Goal: Task Accomplishment & Management: Complete application form

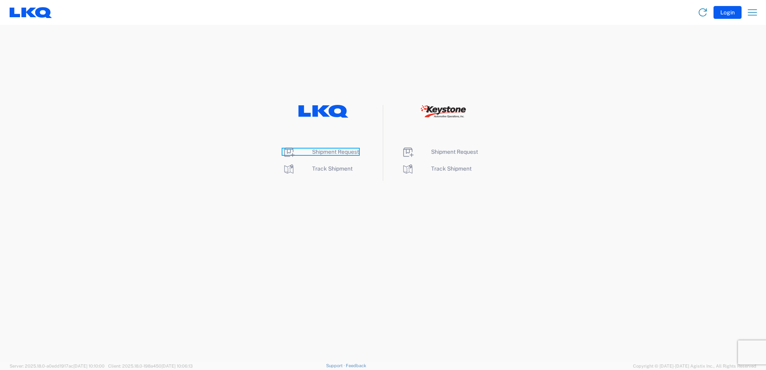
click at [333, 152] on span "Shipment Request" at bounding box center [335, 152] width 47 height 6
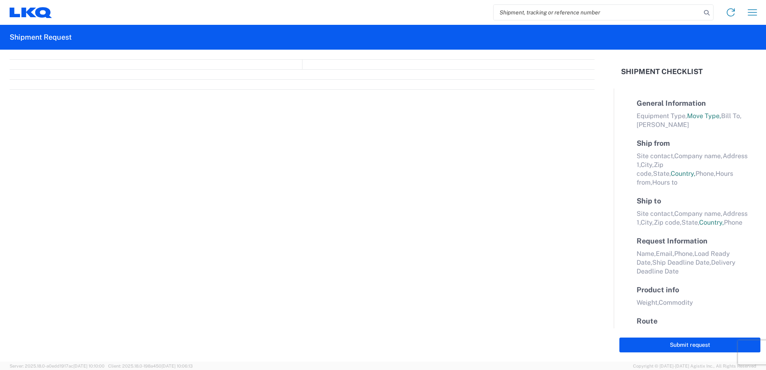
select select "FULL"
select select "LBS"
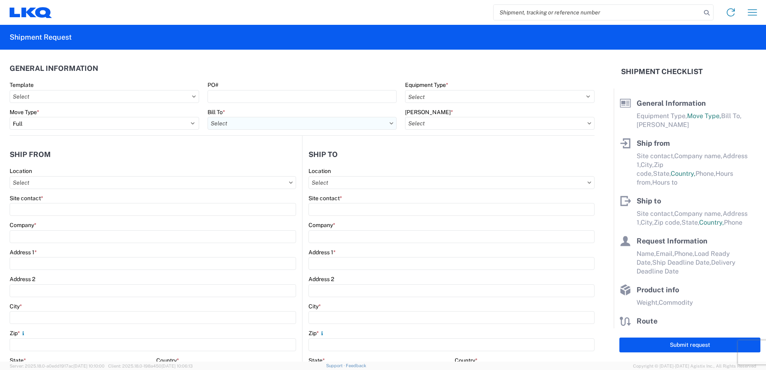
click at [258, 125] on input "Bill To *" at bounding box center [303, 123] width 190 height 13
type input "1742"
click at [245, 158] on div "1742 [GEOGRAPHIC_DATA][US_STATE] - [GEOGRAPHIC_DATA]" at bounding box center [292, 159] width 168 height 13
type input "1742 [GEOGRAPHIC_DATA][US_STATE] - [GEOGRAPHIC_DATA]"
click at [428, 123] on input "[PERSON_NAME] *" at bounding box center [500, 123] width 190 height 13
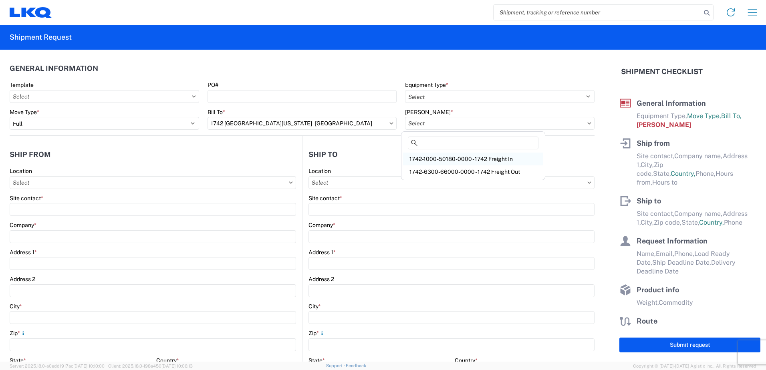
click at [429, 161] on div "1742-1000-50180-0000 - 1742 Freight In" at bounding box center [473, 159] width 140 height 13
type input "1742-1000-50180-0000 - 1742 Freight In"
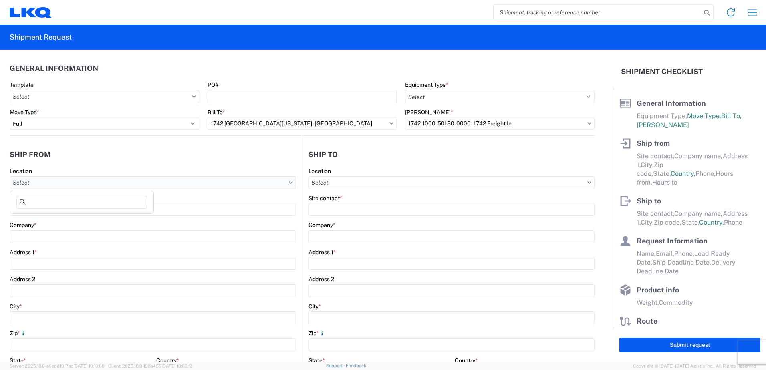
click at [163, 184] on input "Location" at bounding box center [153, 182] width 287 height 13
type input "1742"
click at [65, 219] on div "1742 [GEOGRAPHIC_DATA][US_STATE] - [GEOGRAPHIC_DATA]" at bounding box center [96, 218] width 168 height 13
type input "1742 [GEOGRAPHIC_DATA][US_STATE] - [GEOGRAPHIC_DATA]"
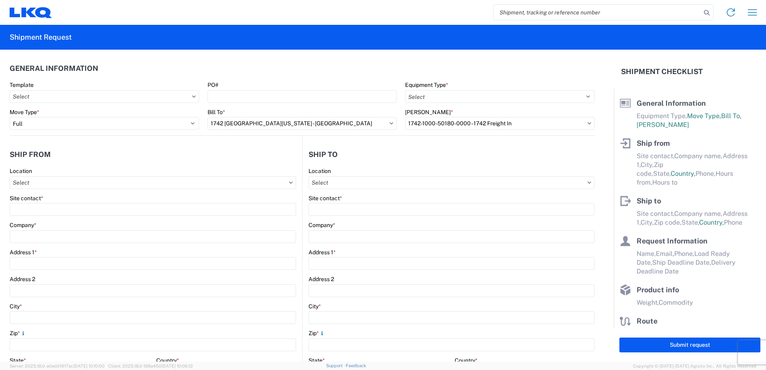
type input "[STREET_ADDRESS]"
type input "[PERSON_NAME]"
type input "75172"
select select "[GEOGRAPHIC_DATA]"
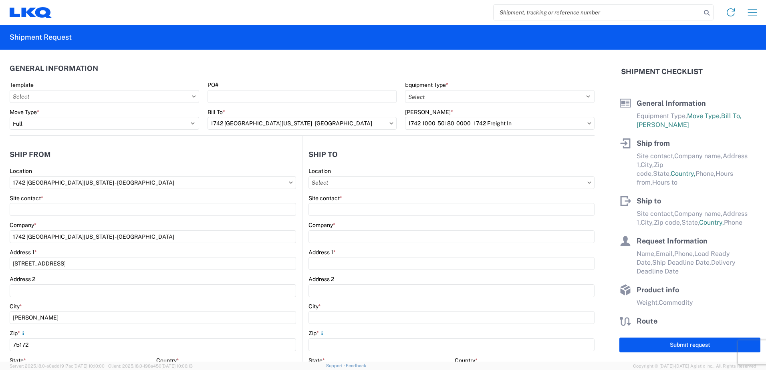
select select "US"
type input "08:00"
type input "17:00"
click at [359, 184] on input "Location" at bounding box center [452, 182] width 286 height 13
type input "1760"
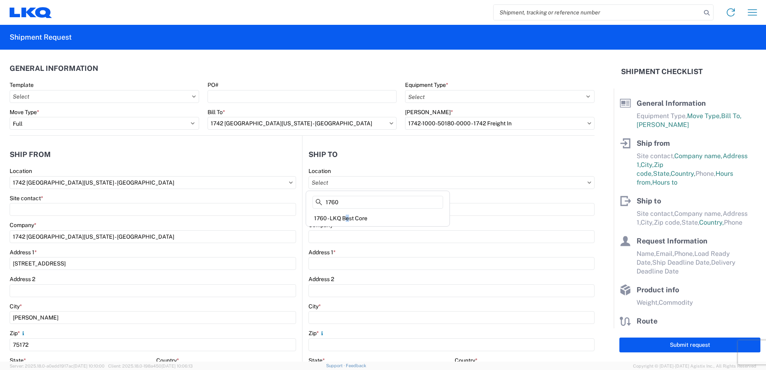
click at [344, 217] on div "1760 - LKQ Best Core" at bounding box center [378, 218] width 140 height 13
type input "1760 - LKQ Best Core"
type input "LKQ Corporation"
type input "[STREET_ADDRESS]"
type input "[GEOGRAPHIC_DATA]"
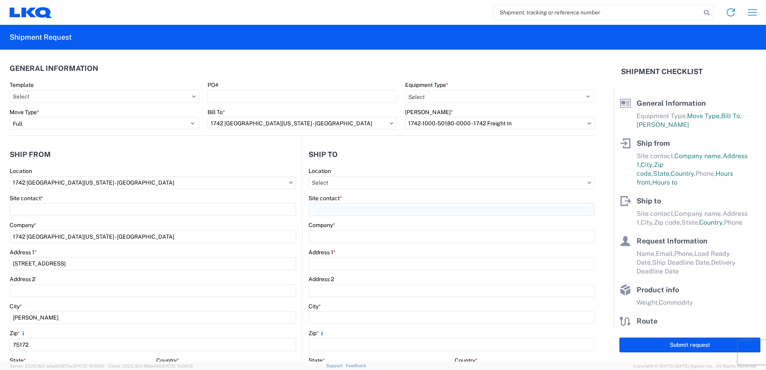
type input "77038"
select select "US"
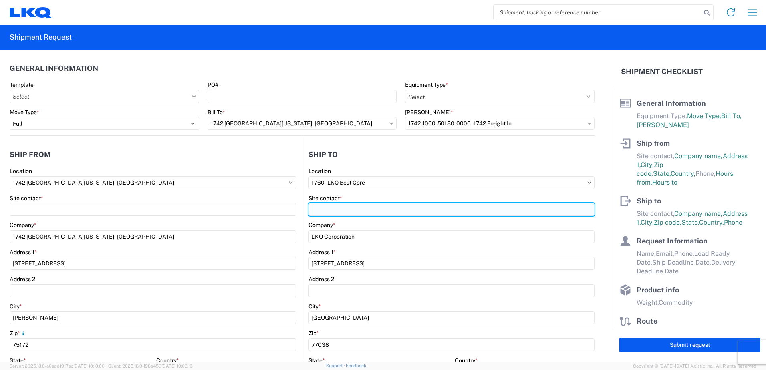
click at [316, 208] on input "Site contact *" at bounding box center [452, 209] width 286 height 13
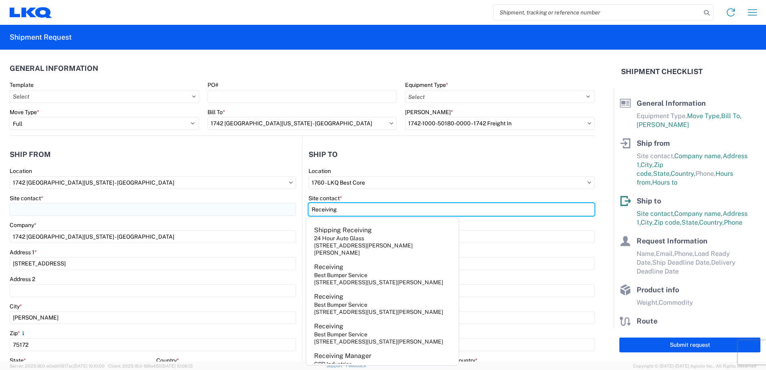
type input "Receiving"
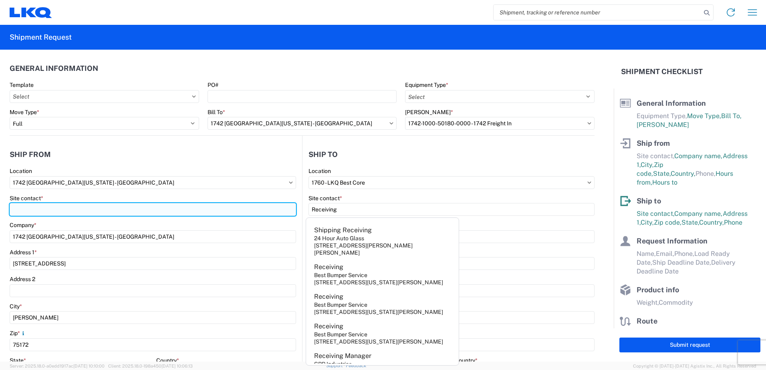
click at [56, 207] on input "Site contact *" at bounding box center [153, 209] width 287 height 13
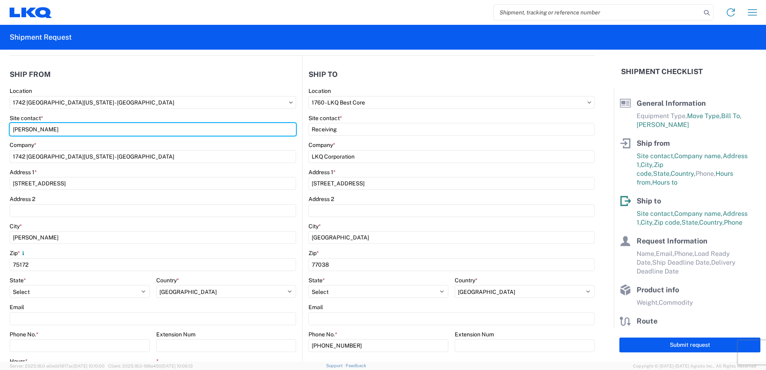
scroll to position [120, 0]
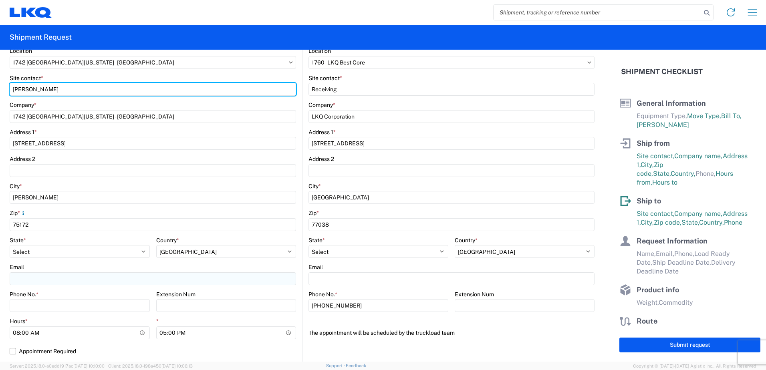
type input "[PERSON_NAME]"
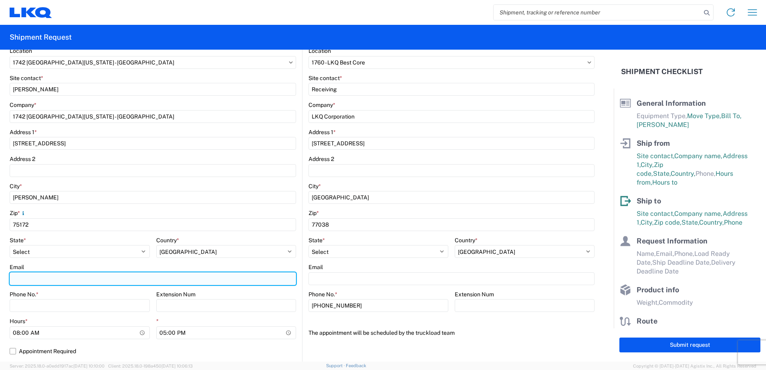
click at [44, 278] on input "Email" at bounding box center [153, 279] width 287 height 13
type input "c"
type input "[EMAIL_ADDRESS][DOMAIN_NAME]"
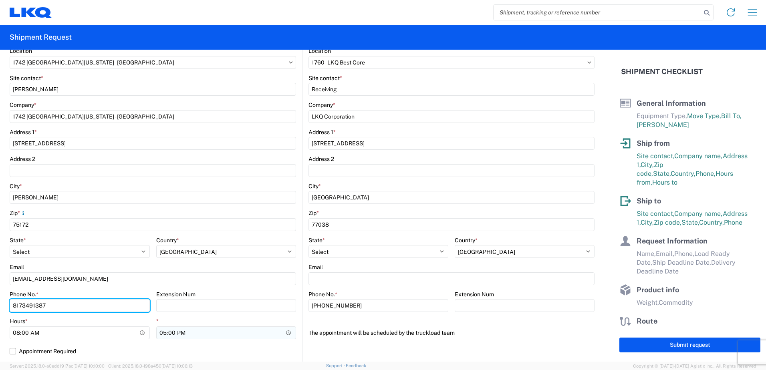
type input "8173491387"
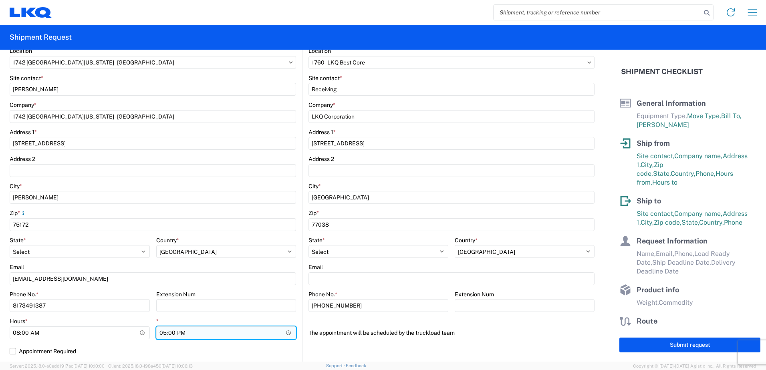
click at [160, 332] on input "17:00" at bounding box center [226, 333] width 140 height 13
type input "15:00"
click at [162, 350] on label "Appointment Required" at bounding box center [153, 351] width 287 height 13
click at [0, 0] on input "Appointment Required" at bounding box center [0, 0] width 0 height 0
select select "[GEOGRAPHIC_DATA]"
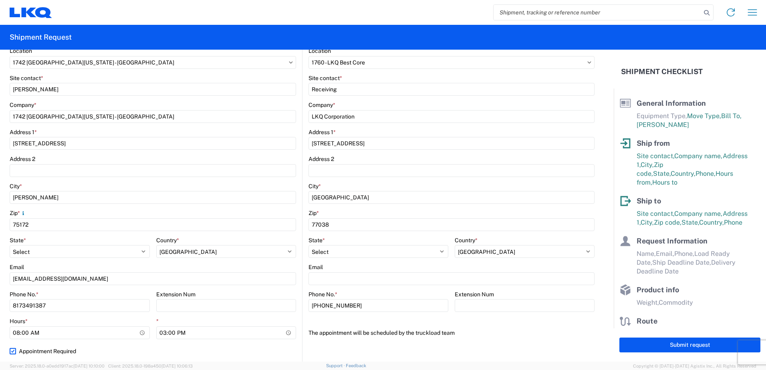
select select "US"
click at [14, 350] on label "Appointment Required" at bounding box center [153, 351] width 287 height 13
click at [0, 0] on input "Appointment Required" at bounding box center [0, 0] width 0 height 0
select select "[GEOGRAPHIC_DATA]"
select select "US"
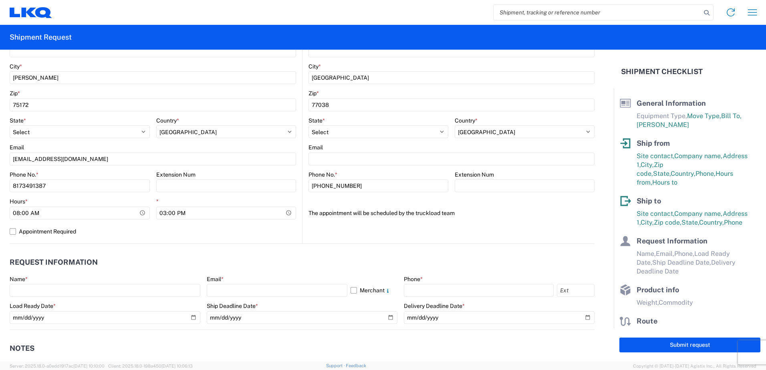
scroll to position [241, 0]
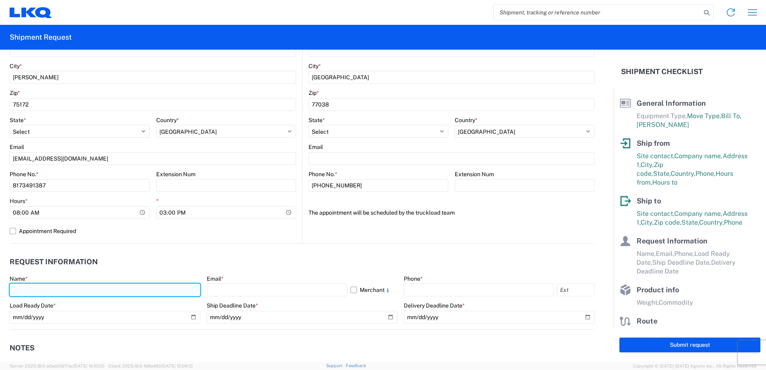
click at [49, 293] on input "text" at bounding box center [105, 290] width 191 height 13
type input "[PERSON_NAME]"
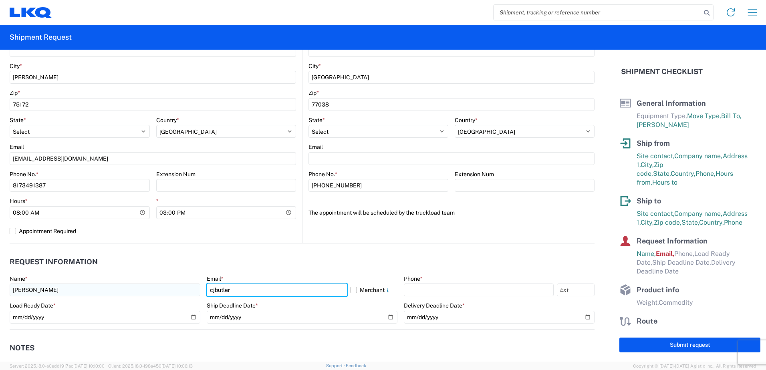
type input "[EMAIL_ADDRESS][DOMAIN_NAME]"
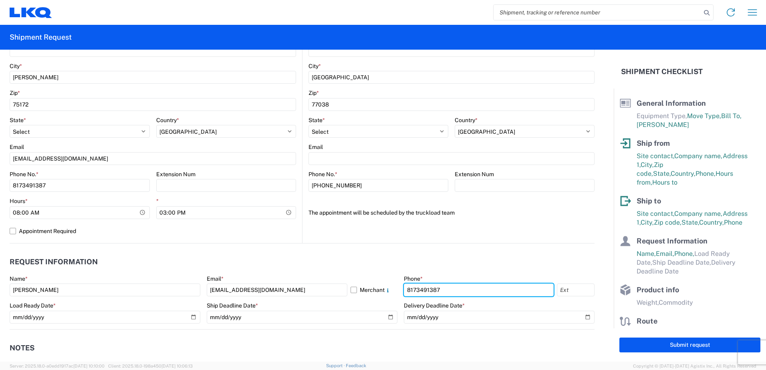
type input "8173491387"
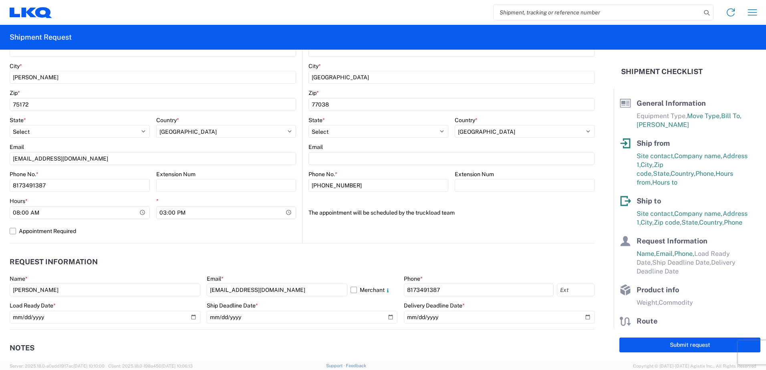
click at [258, 253] on header "Request Information" at bounding box center [302, 262] width 585 height 18
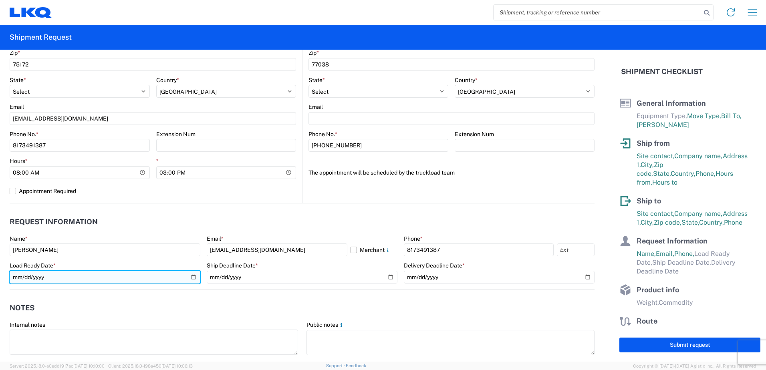
click at [192, 278] on input "date" at bounding box center [105, 277] width 191 height 13
type input "[DATE]"
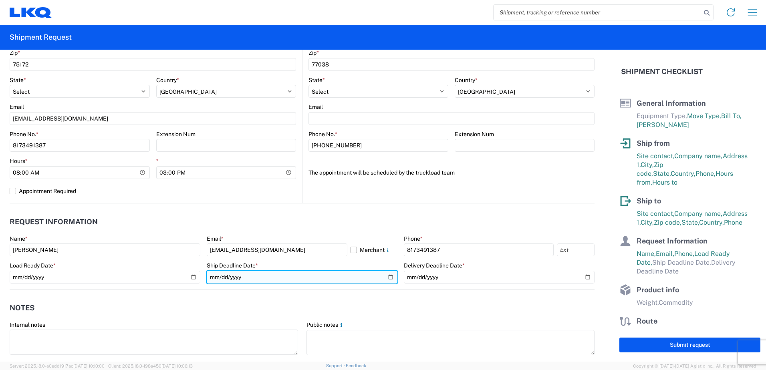
click at [386, 277] on input "date" at bounding box center [302, 277] width 191 height 13
type input "[DATE]"
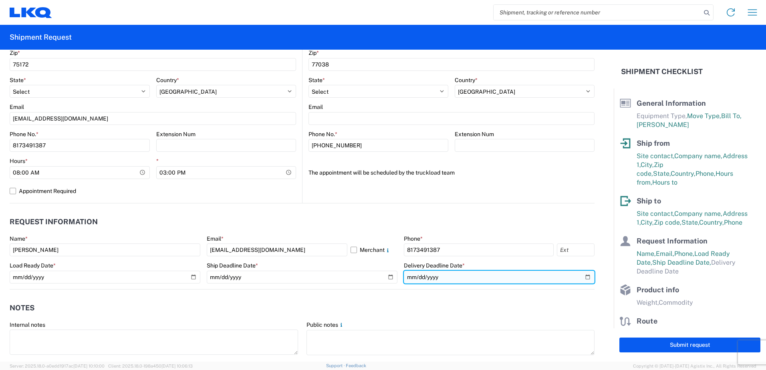
click at [581, 275] on input "date" at bounding box center [499, 277] width 191 height 13
type input "[DATE]"
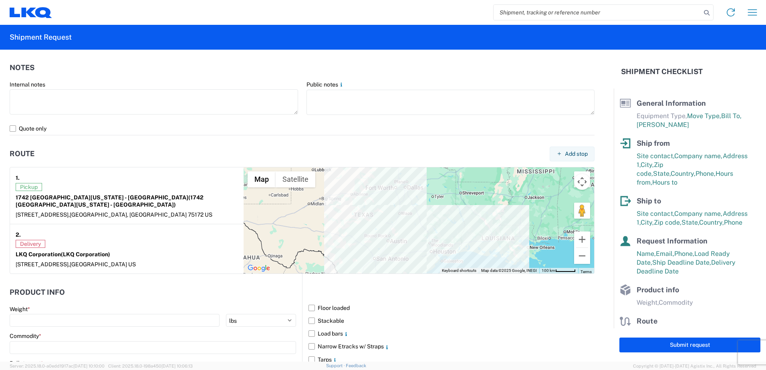
scroll to position [561, 0]
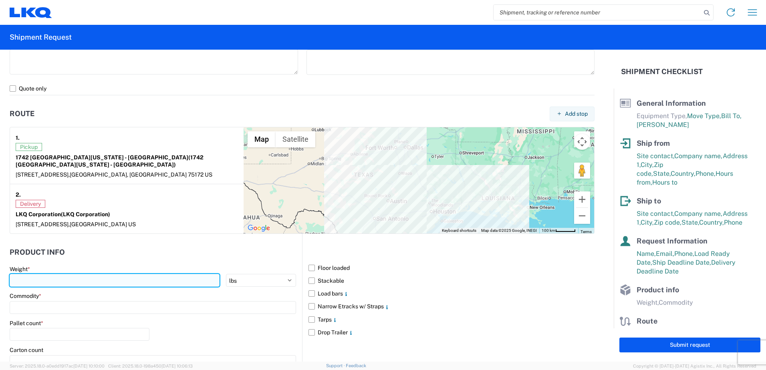
click at [29, 274] on input "number" at bounding box center [115, 280] width 210 height 13
type input "40000"
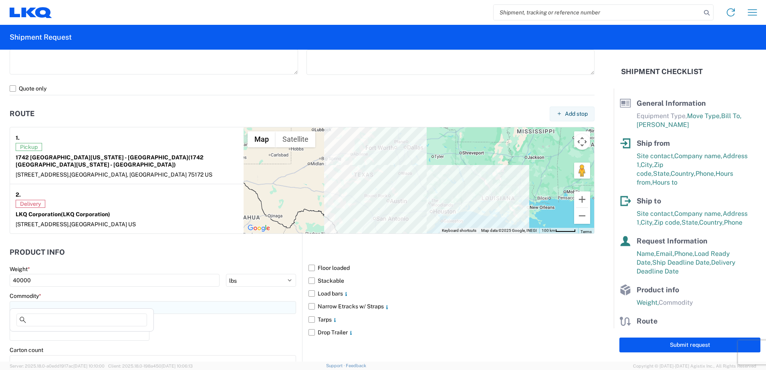
click at [62, 304] on input at bounding box center [153, 307] width 287 height 13
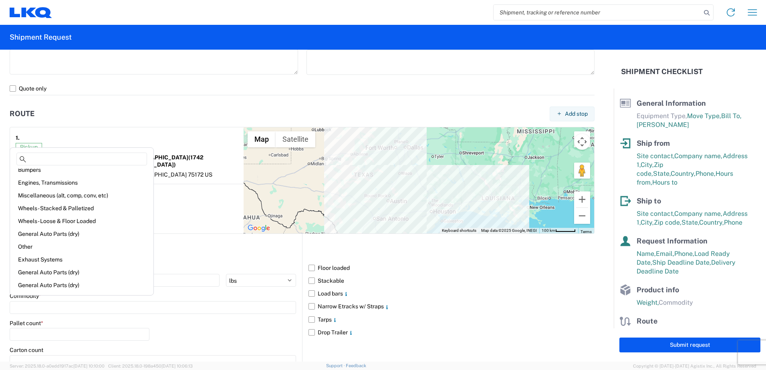
scroll to position [0, 0]
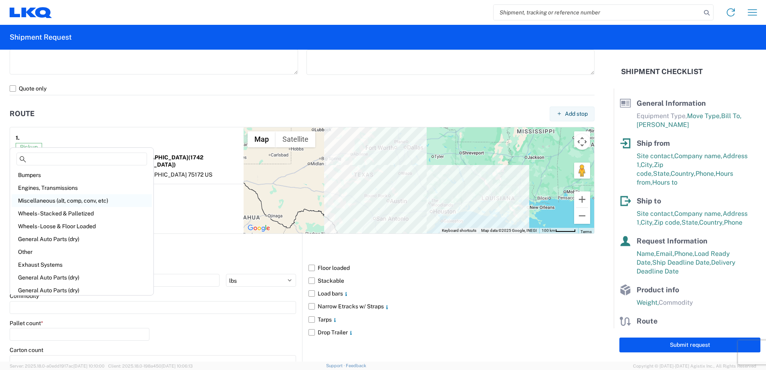
click at [57, 201] on div "Miscellaneous (alt, comp, conv, etc)" at bounding box center [82, 200] width 140 height 13
type input "Miscellaneous (alt, comp, conv, etc)"
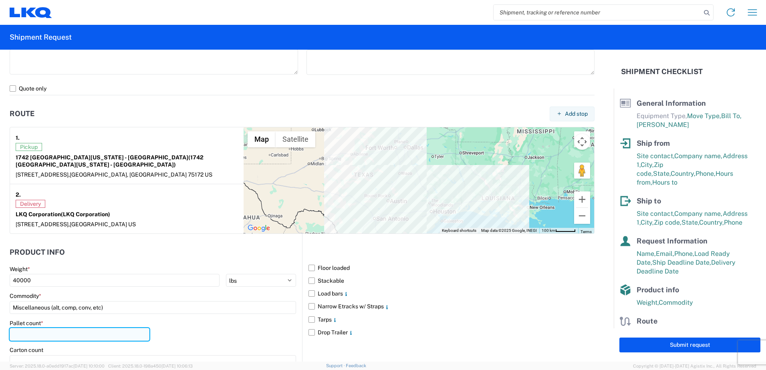
click at [35, 328] on input "number" at bounding box center [80, 334] width 140 height 13
type input "28"
click at [215, 329] on div "Pallet count * 28" at bounding box center [153, 333] width 287 height 27
click at [309, 262] on label "Floor loaded" at bounding box center [452, 268] width 286 height 13
click at [0, 0] on input "Floor loaded" at bounding box center [0, 0] width 0 height 0
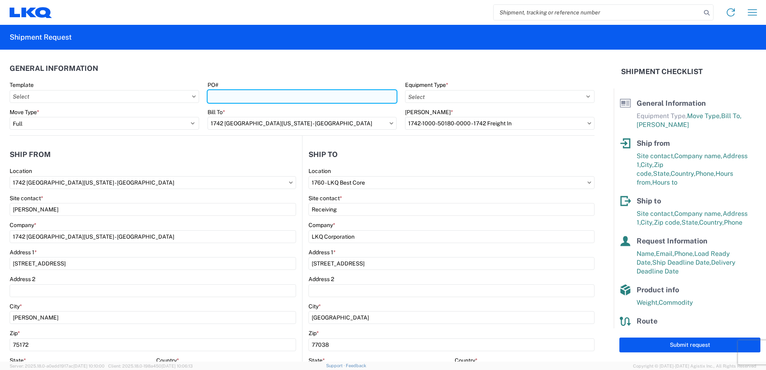
click at [234, 98] on input "PO#" at bounding box center [303, 96] width 190 height 13
type input "1742-000187"
click at [301, 66] on header "General Information" at bounding box center [302, 68] width 585 height 18
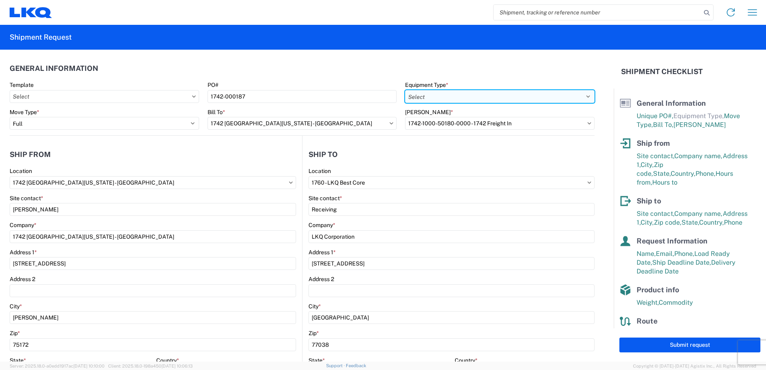
click at [437, 92] on select "Select 53’ Dry Van Flatbed Dropdeck (van) Lowboy (flatbed) Rail" at bounding box center [500, 96] width 190 height 13
select select "STDV"
click at [405, 90] on select "Select 53’ Dry Van Flatbed Dropdeck (van) Lowboy (flatbed) Rail" at bounding box center [500, 96] width 190 height 13
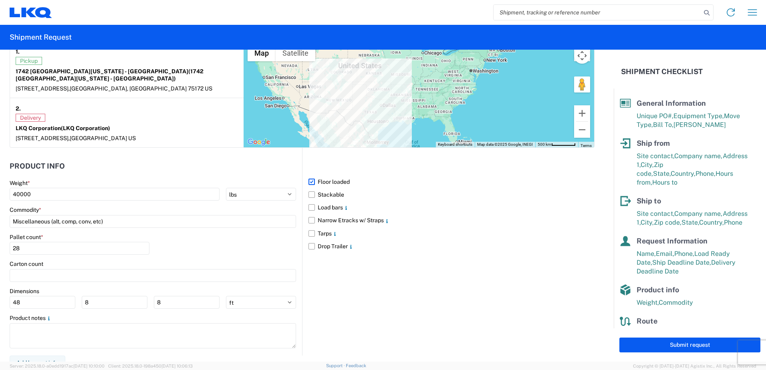
scroll to position [649, 0]
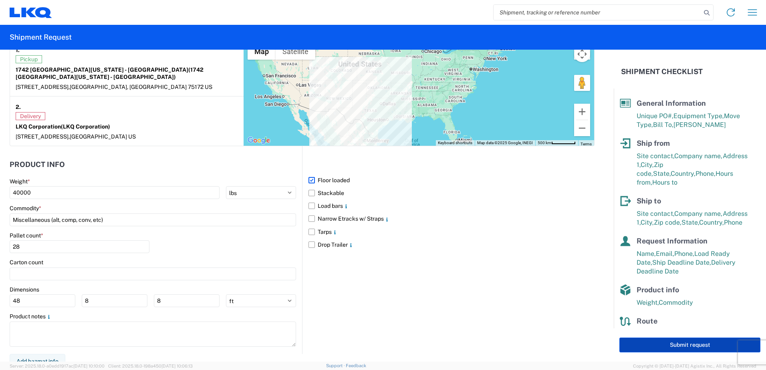
drag, startPoint x: 676, startPoint y: 342, endPoint x: 672, endPoint y: 339, distance: 4.6
click at [674, 342] on button "Submit request" at bounding box center [690, 345] width 141 height 15
select select "US"
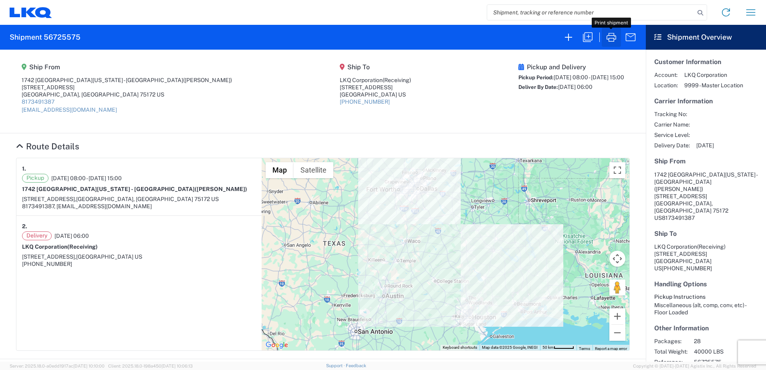
click at [610, 39] on icon "button" at bounding box center [611, 37] width 13 height 13
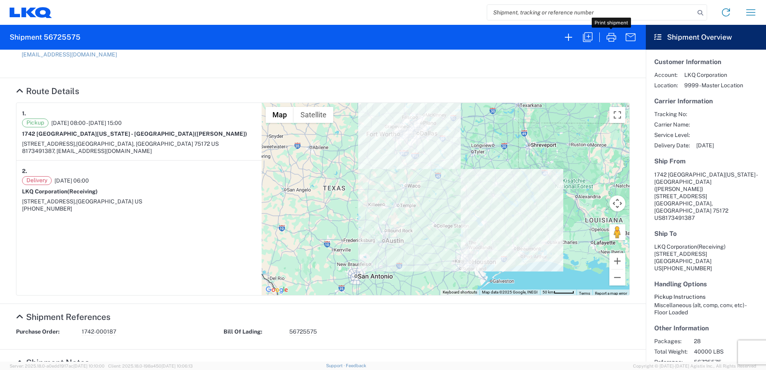
scroll to position [80, 0]
